Goal: Task Accomplishment & Management: Manage account settings

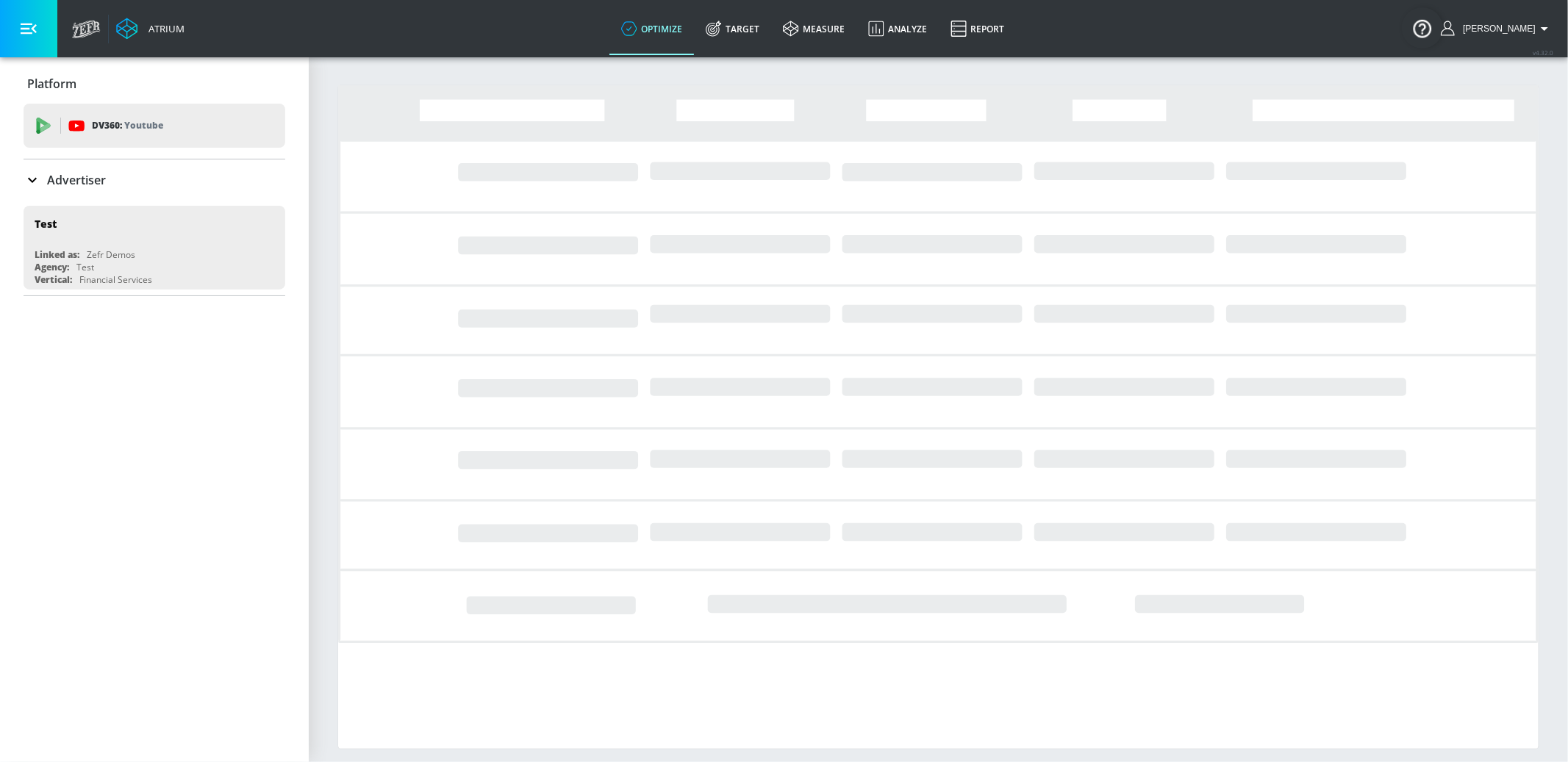
click at [69, 190] on div "Advertiser" at bounding box center [155, 180] width 262 height 41
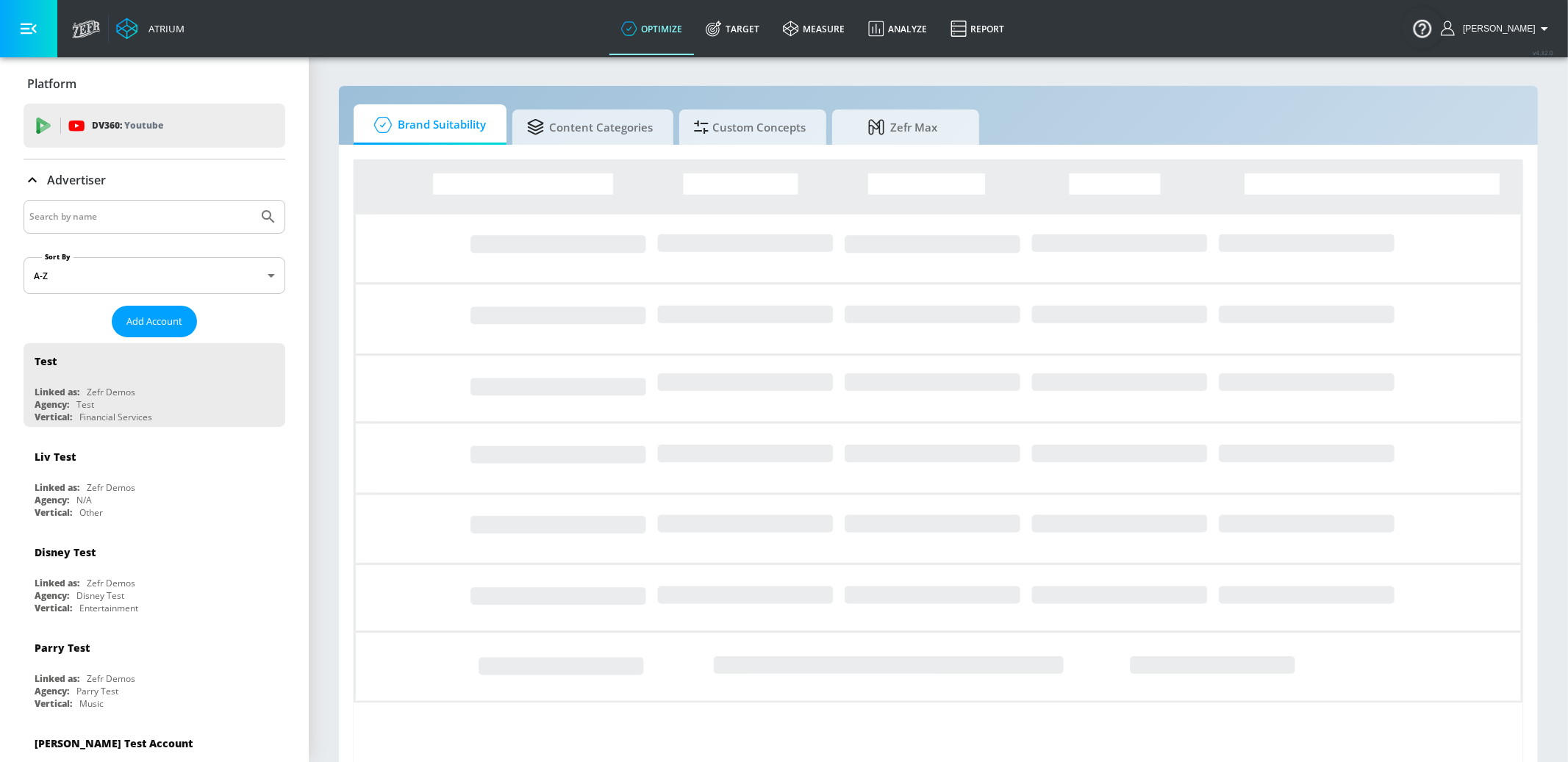
click at [83, 207] on input "Search by name" at bounding box center [141, 216] width 223 height 19
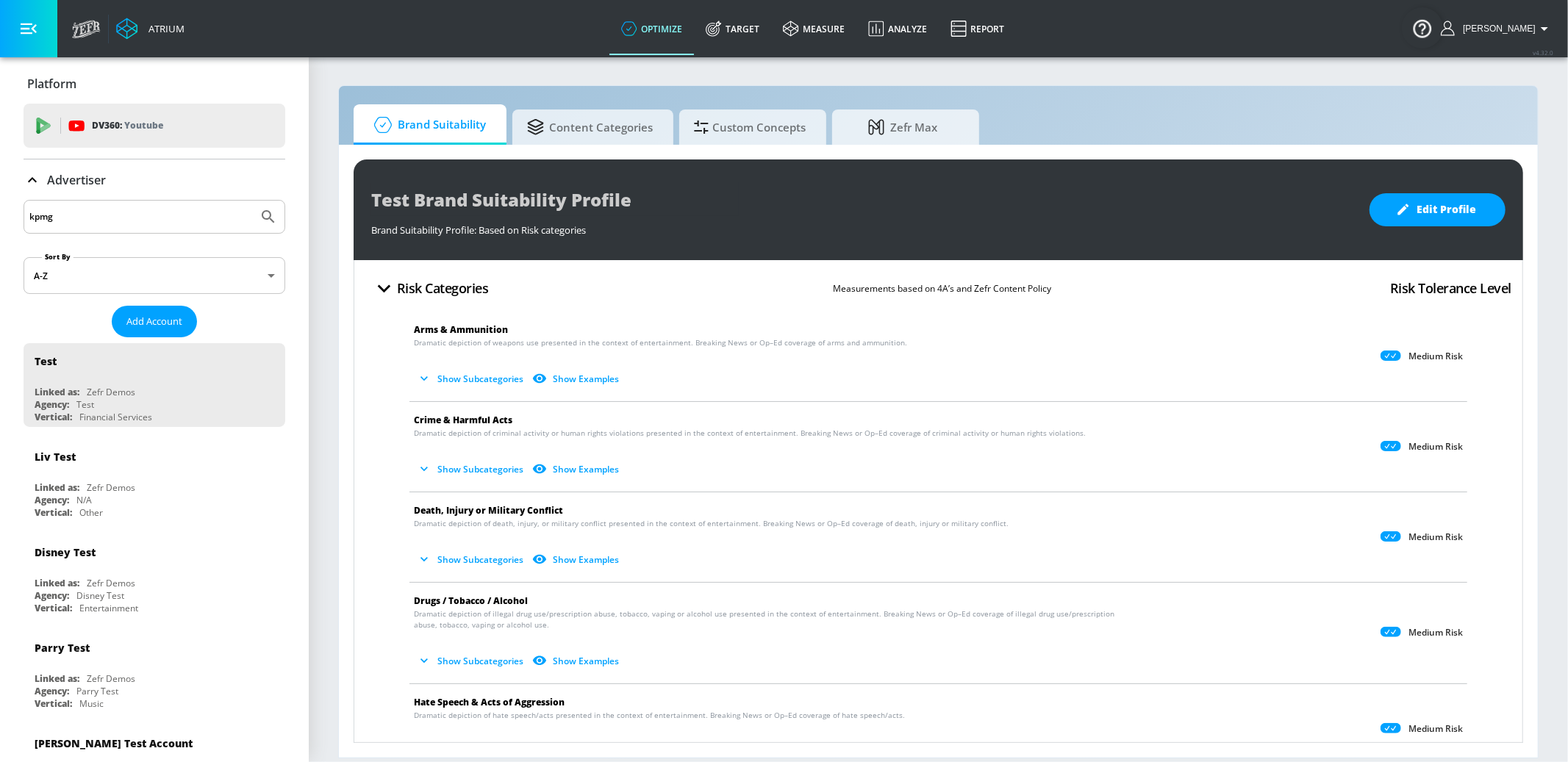
type input "kpmg"
click at [252, 201] on button "Submit Search" at bounding box center [269, 217] width 33 height 33
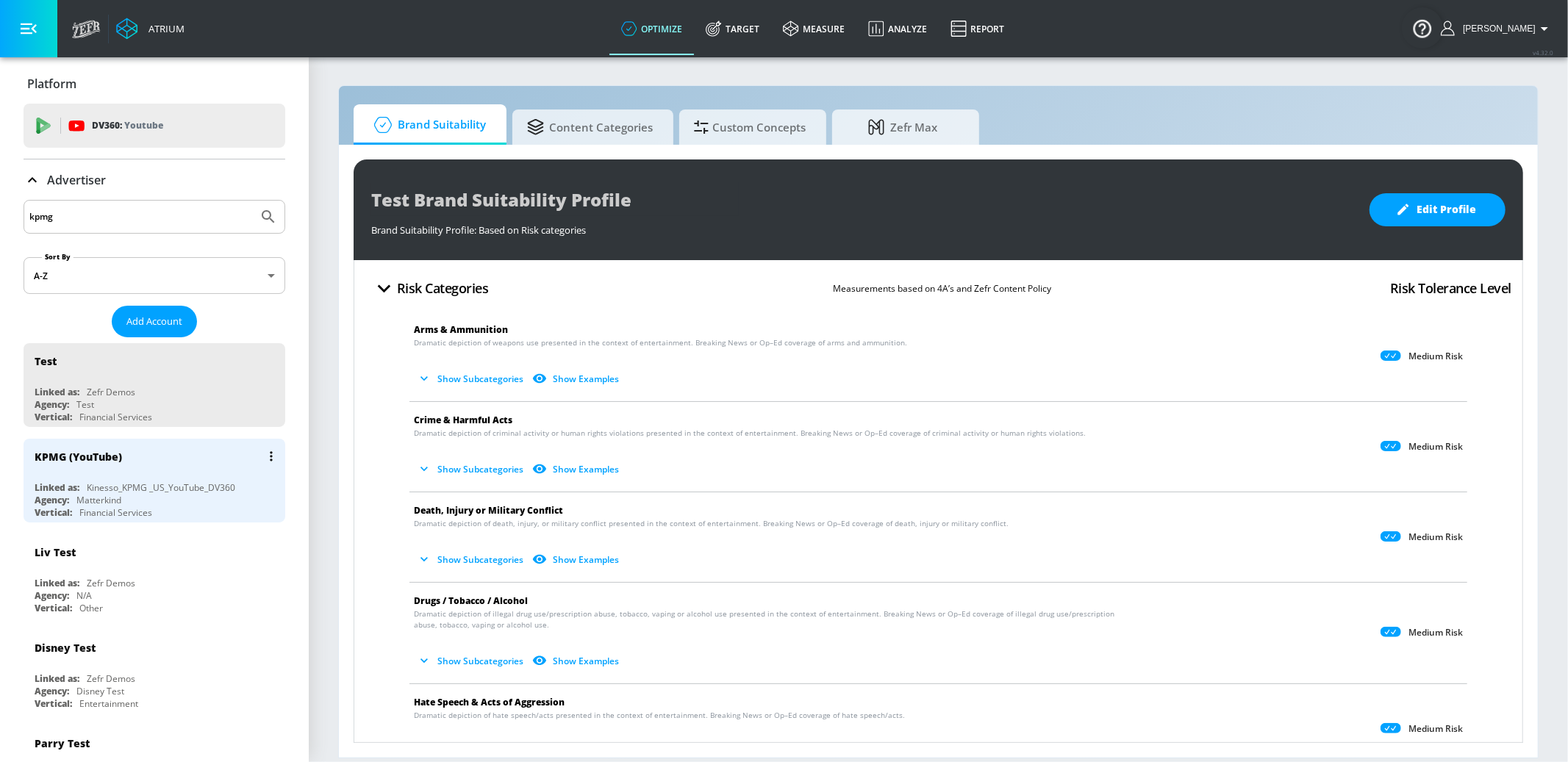
click at [159, 449] on div "KPMG (YouTube)" at bounding box center [158, 455] width 247 height 35
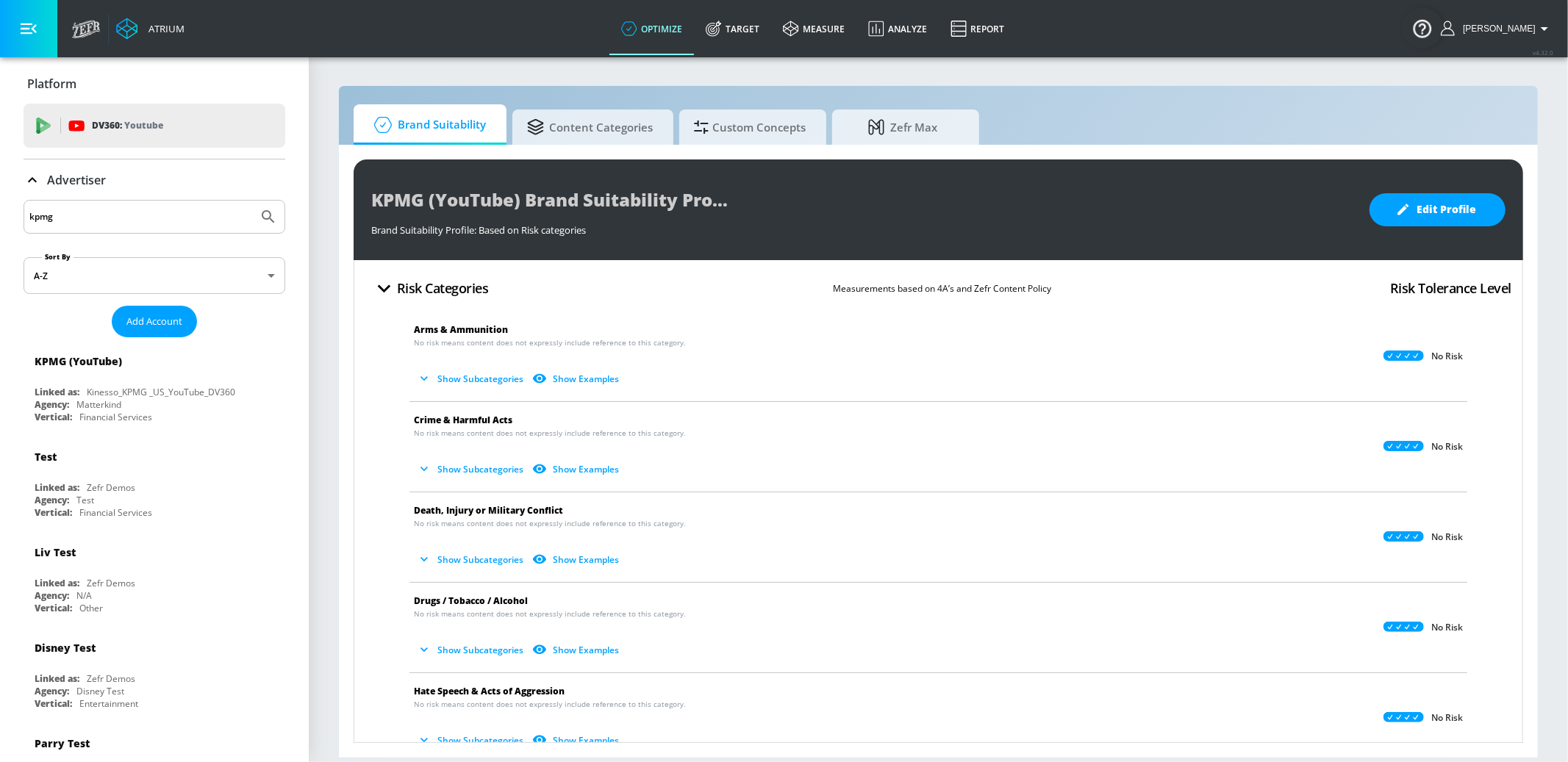
scroll to position [1052, 0]
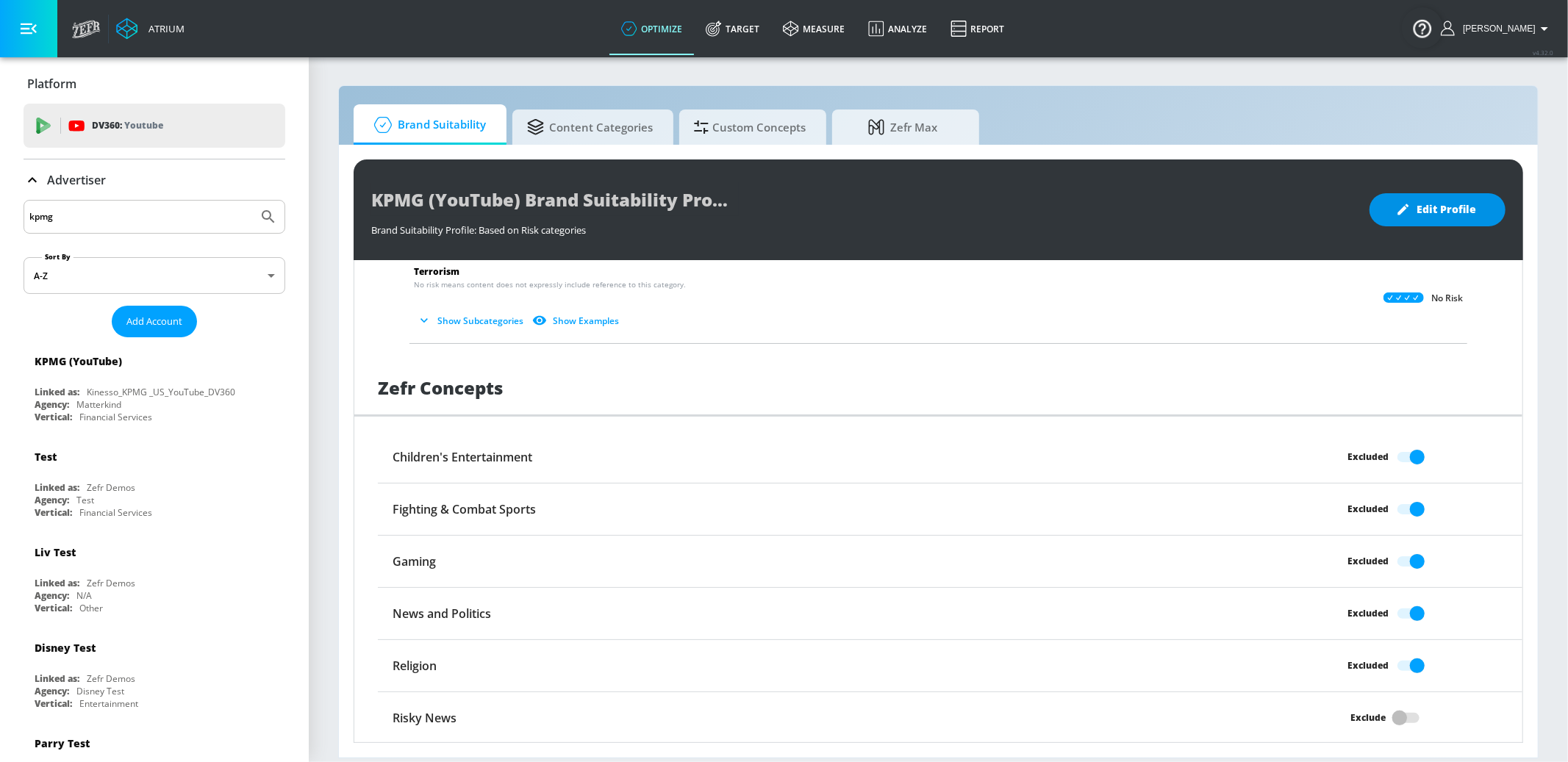
click at [1416, 209] on span "Edit Profile" at bounding box center [1437, 210] width 77 height 19
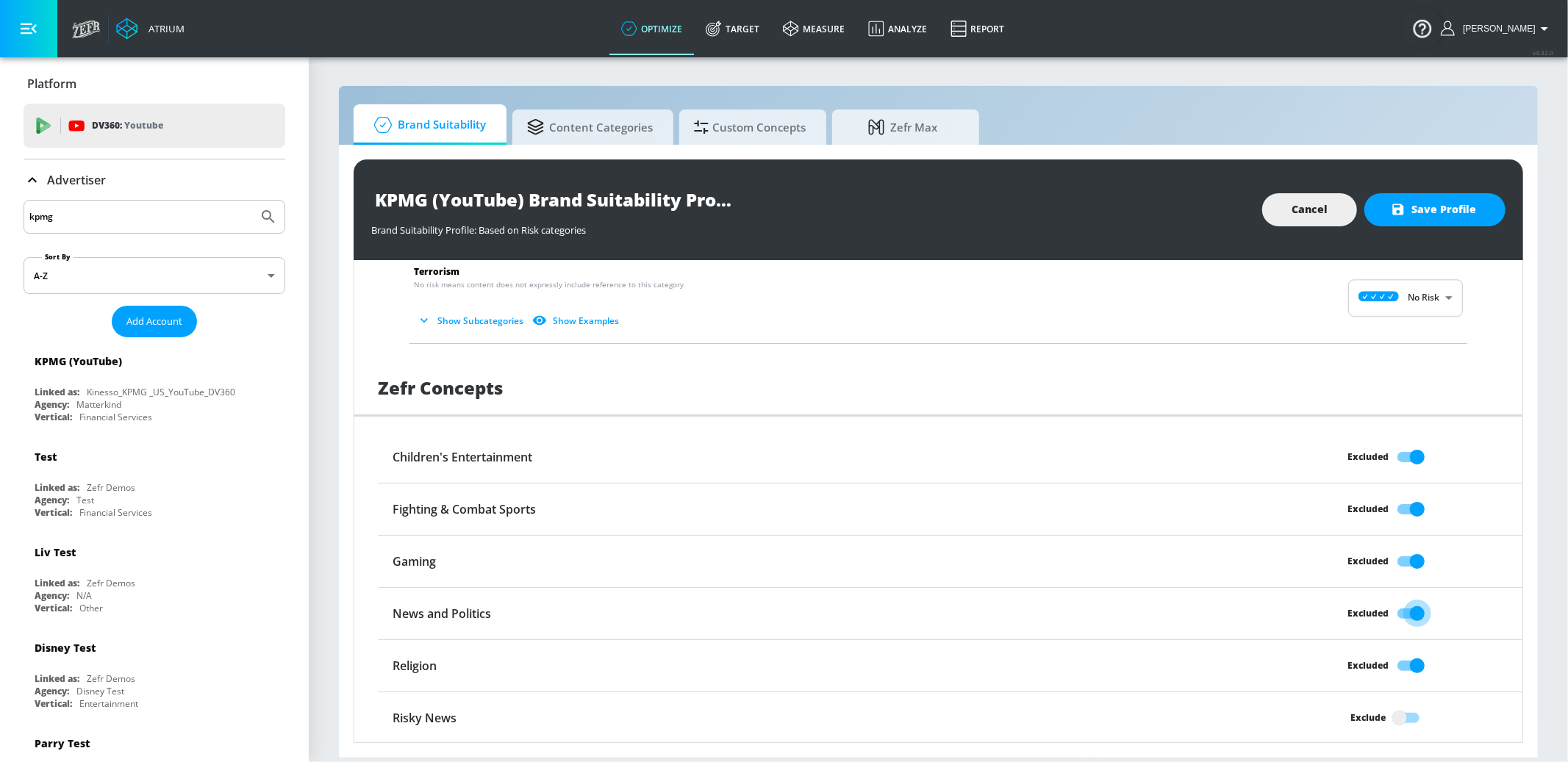
click at [1413, 612] on input "Excluded" at bounding box center [1417, 613] width 84 height 28
checkbox input "false"
click at [1406, 711] on input "Exclude" at bounding box center [1400, 717] width 84 height 28
checkbox input "true"
click at [1433, 209] on span "Save Profile" at bounding box center [1435, 210] width 82 height 19
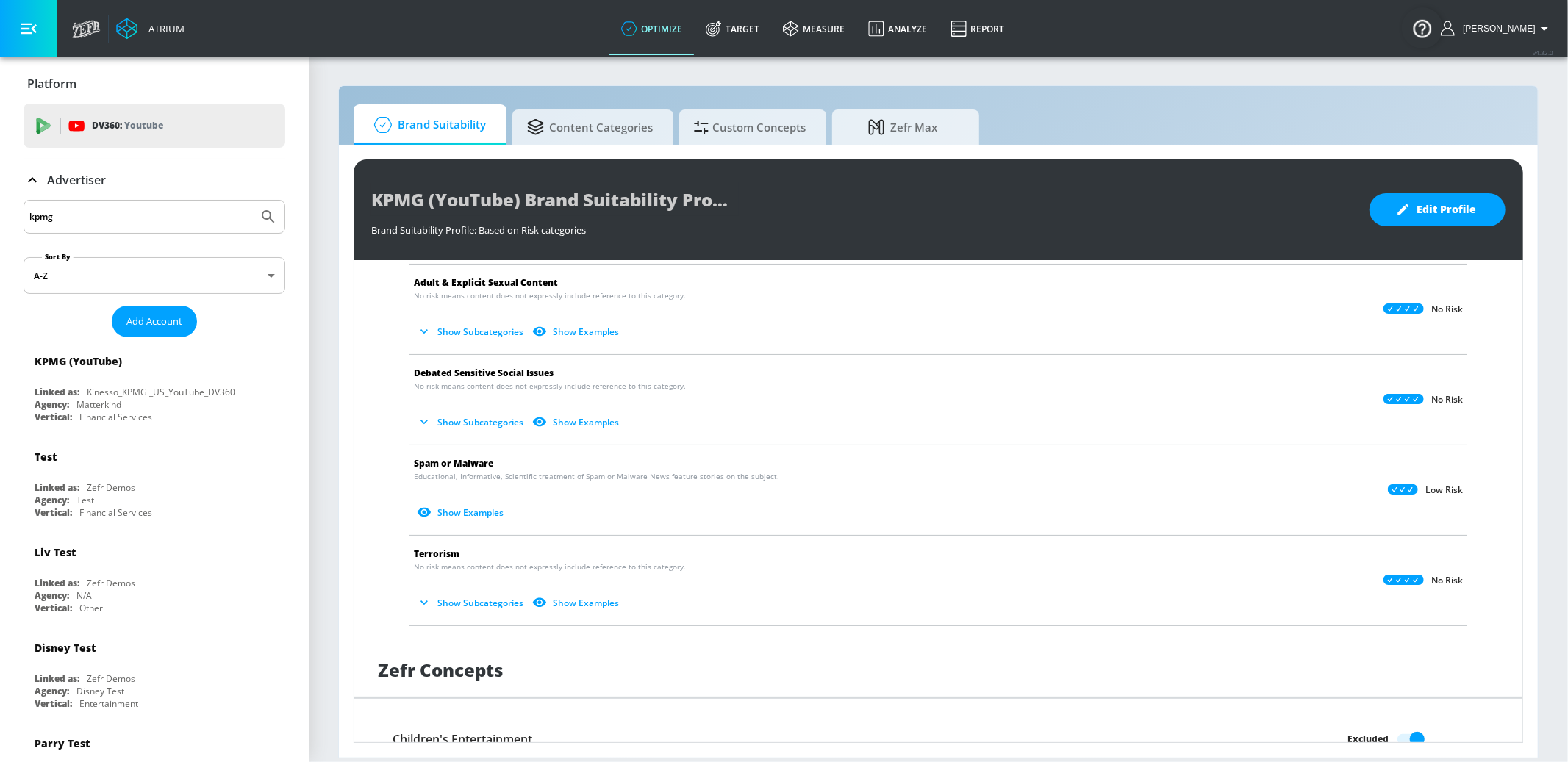
scroll to position [655, 0]
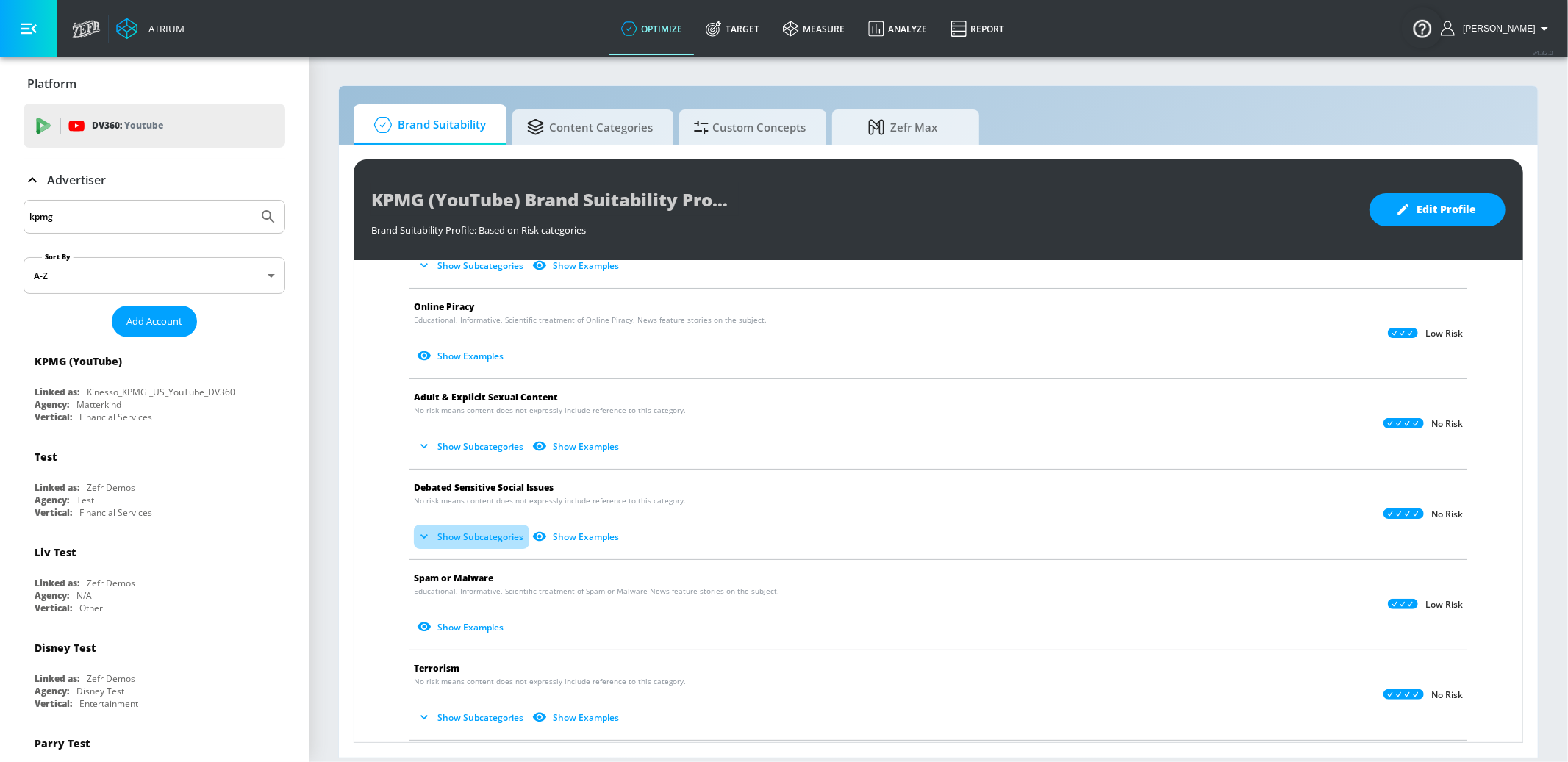
click at [474, 531] on button "Show Subcategories" at bounding box center [472, 537] width 116 height 24
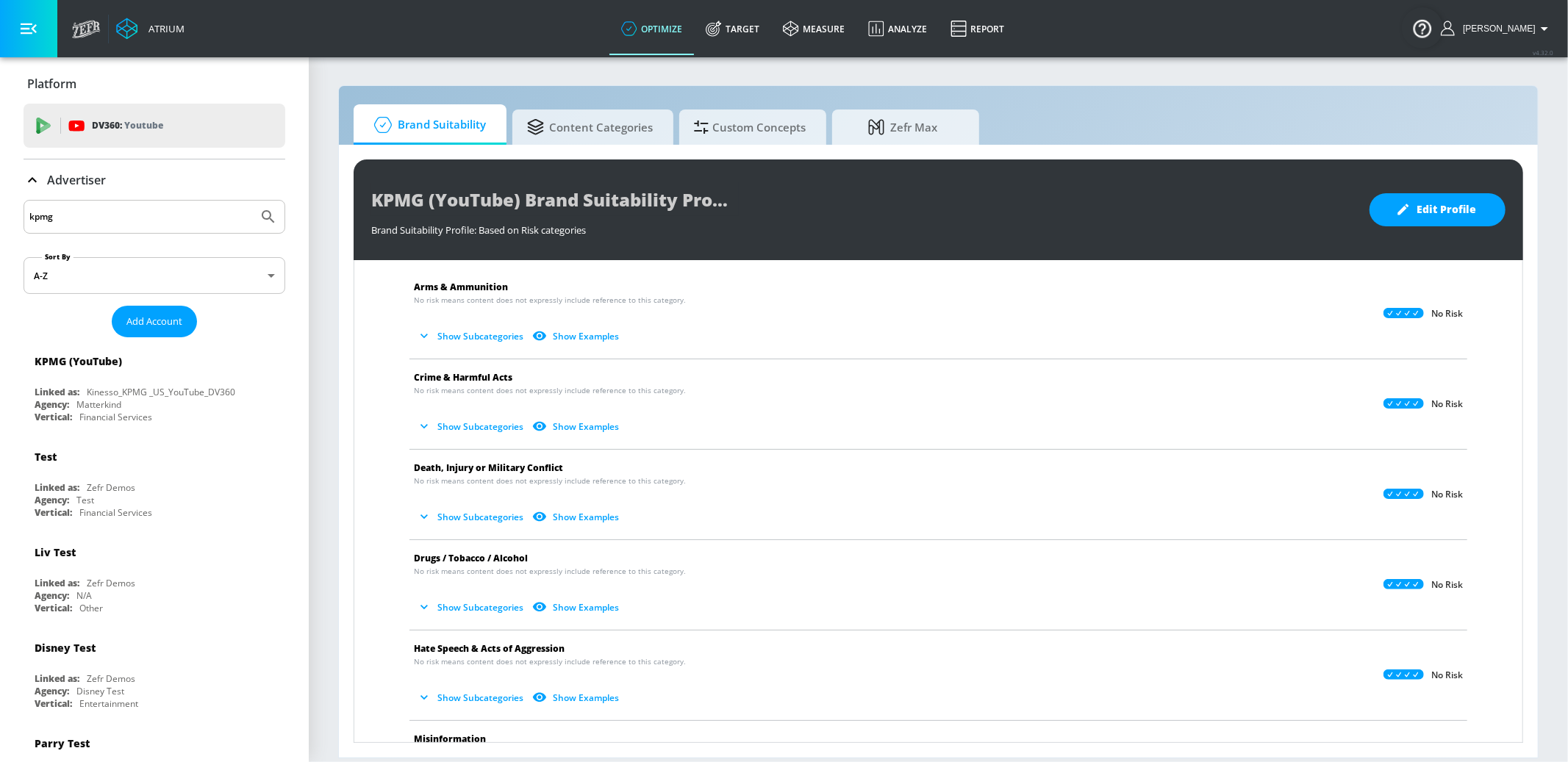
scroll to position [29, 0]
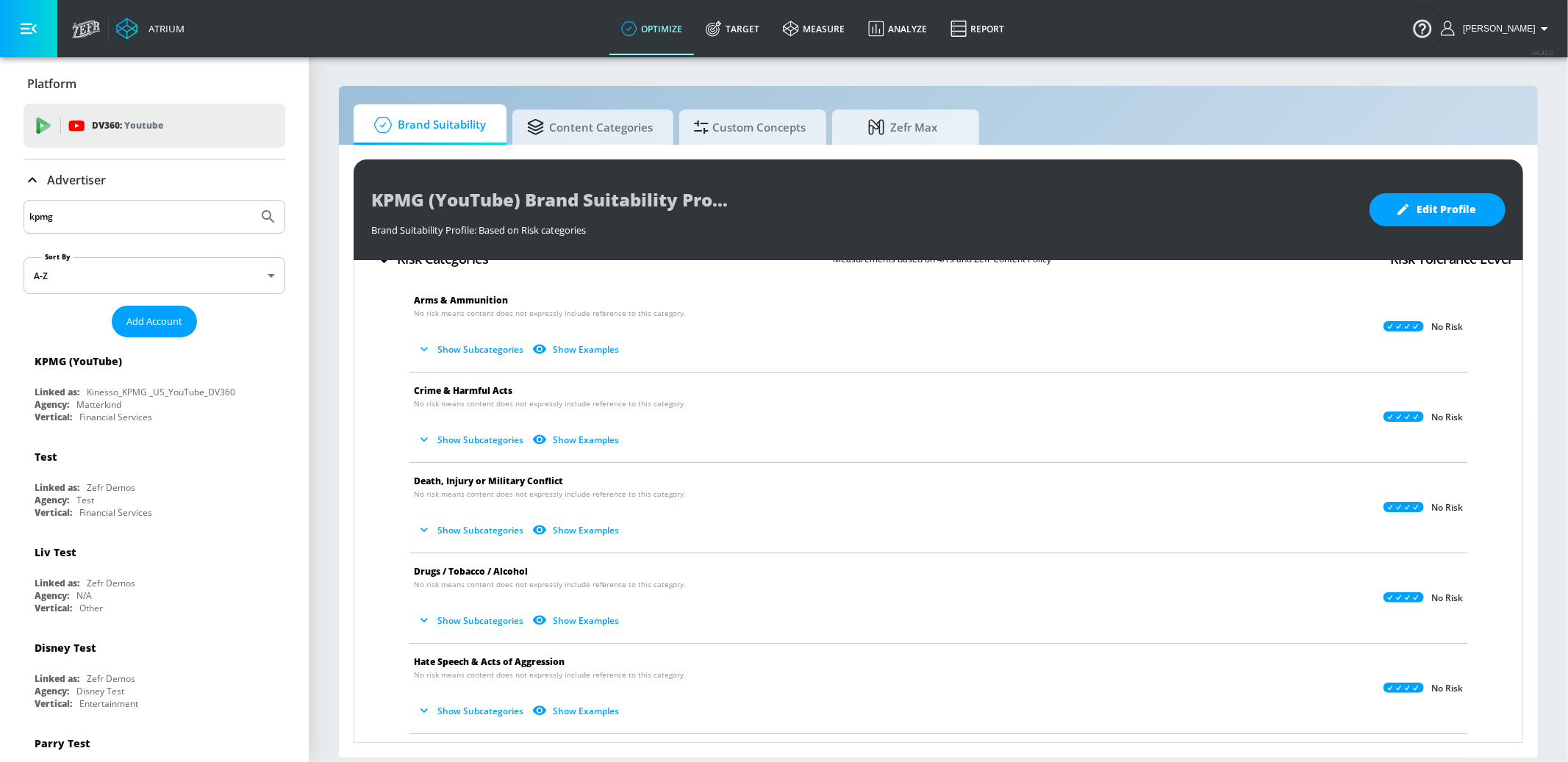
drag, startPoint x: 473, startPoint y: 447, endPoint x: 469, endPoint y: 439, distance: 8.9
click at [473, 447] on button "Show Subcategories" at bounding box center [472, 440] width 116 height 24
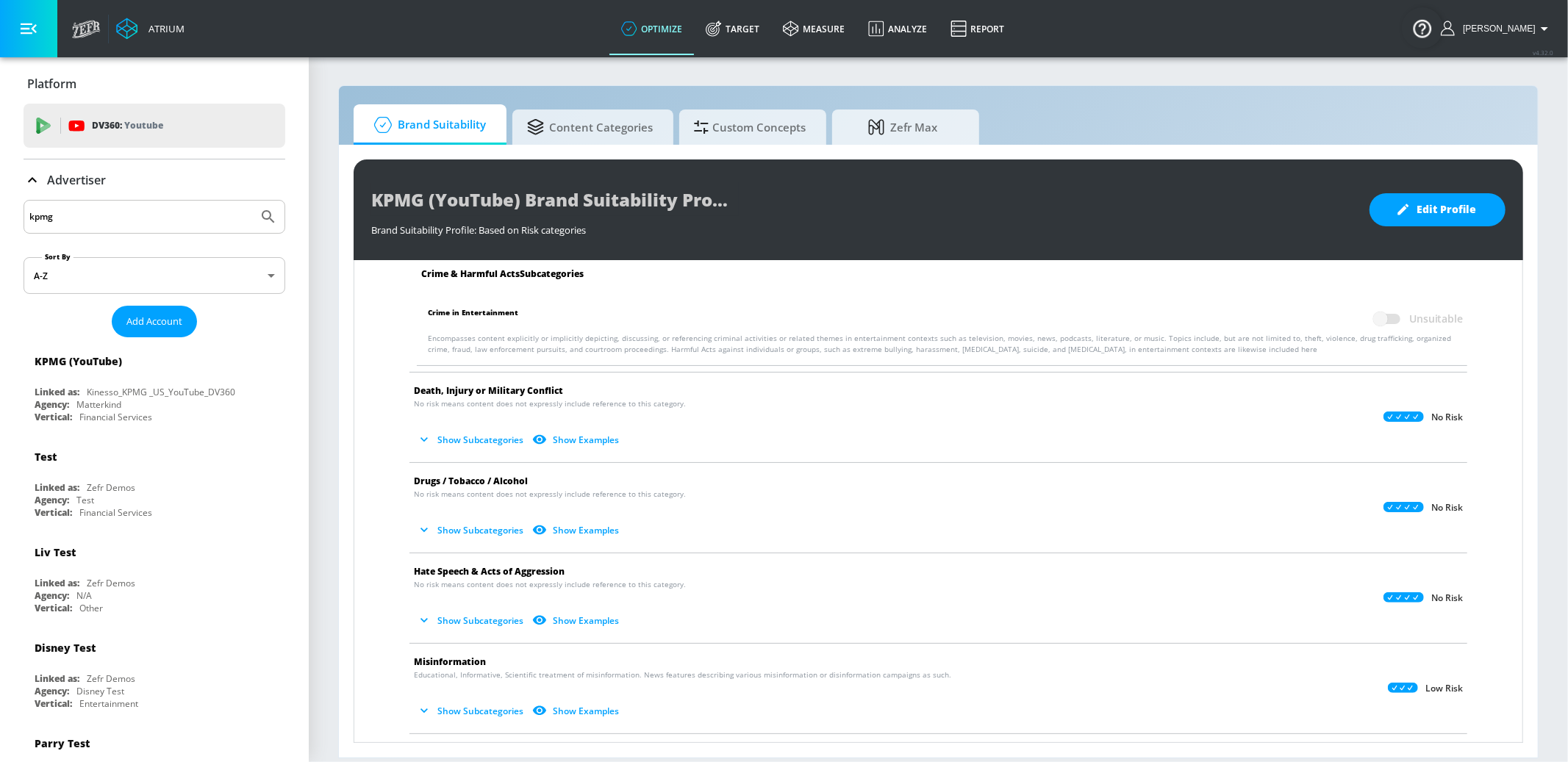
scroll to position [0, 0]
